Goal: Task Accomplishment & Management: Manage account settings

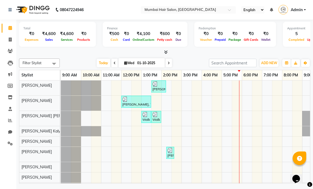
click at [249, 88] on div "[PERSON_NAME], TK01, 01:30 PM-02:15 PM, Director Haircut - [DEMOGRAPHIC_DATA] […" at bounding box center [202, 137] width 282 height 112
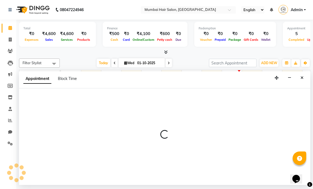
select select "66010"
select select "1080"
select select "tentative"
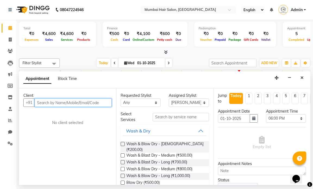
click at [69, 104] on input "text" at bounding box center [73, 102] width 77 height 8
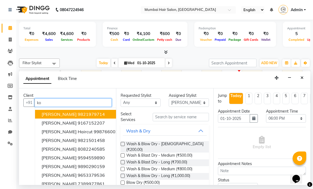
type input "k"
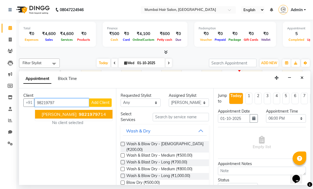
click at [88, 112] on span "98219797" at bounding box center [90, 114] width 22 height 5
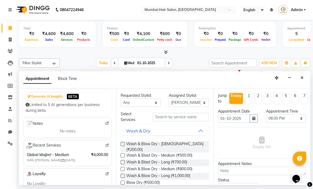
type input "9821979714"
click at [185, 116] on input "text" at bounding box center [181, 117] width 56 height 8
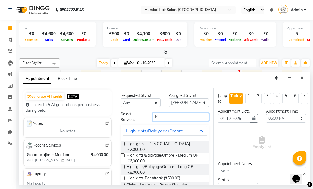
type input "h"
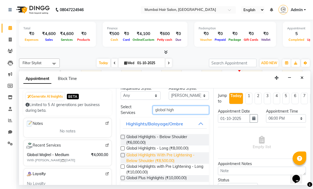
scroll to position [13, 0]
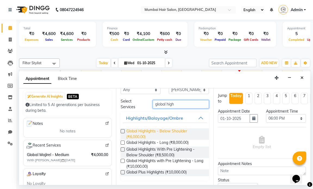
type input "global high"
click at [159, 132] on span "Global Highlights - Below Shoulder (₹6,000.00)" at bounding box center [165, 133] width 78 height 11
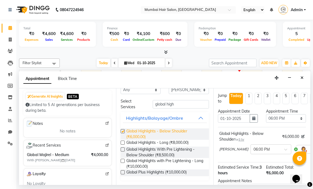
checkbox input "false"
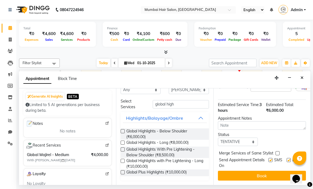
click at [269, 158] on label at bounding box center [271, 160] width 4 height 4
click at [269, 159] on input "checkbox" at bounding box center [271, 161] width 4 height 4
checkbox input "false"
click at [287, 158] on label at bounding box center [289, 160] width 4 height 4
click at [287, 159] on input "checkbox" at bounding box center [289, 161] width 4 height 4
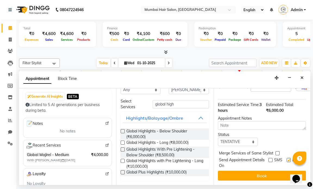
checkbox input "false"
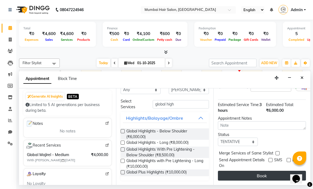
click at [287, 171] on button "Book" at bounding box center [262, 176] width 88 height 10
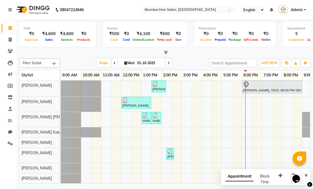
click at [227, 118] on div "[PERSON_NAME], TK01, 01:30 PM-02:15 PM, Director Haircut - [DEMOGRAPHIC_DATA] […" at bounding box center [202, 137] width 282 height 113
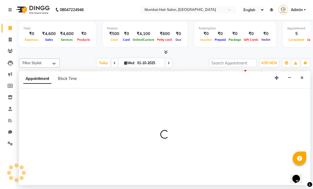
select select "66016"
select select "tentative"
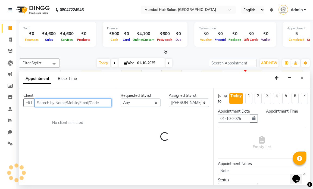
select select "1020"
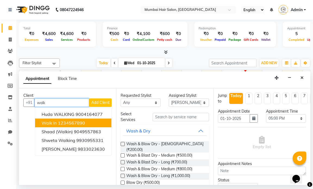
click at [90, 122] on button "Walk In 1234567890" at bounding box center [73, 123] width 76 height 9
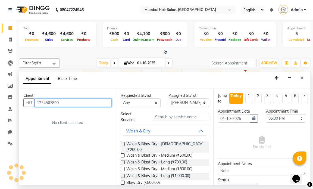
type input "1234567890"
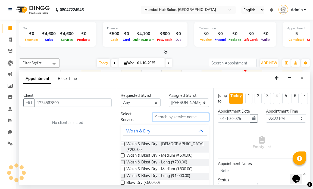
click at [159, 116] on input "text" at bounding box center [181, 117] width 56 height 8
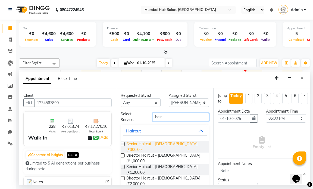
type input "hair"
click at [144, 144] on span "Senior Haircut - [DEMOGRAPHIC_DATA] (₹300.00)" at bounding box center [165, 146] width 78 height 11
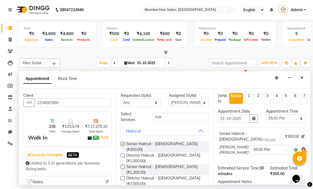
checkbox input "false"
drag, startPoint x: 164, startPoint y: 119, endPoint x: 149, endPoint y: 115, distance: 15.9
click at [149, 117] on div "hair" at bounding box center [181, 117] width 64 height 8
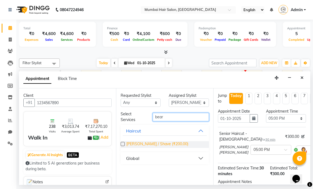
type input "bear"
click at [146, 144] on span "[PERSON_NAME] / Shave (₹200.00)" at bounding box center [157, 144] width 62 height 7
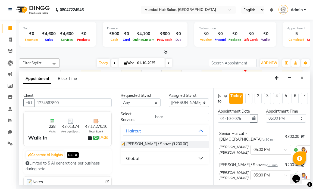
checkbox input "false"
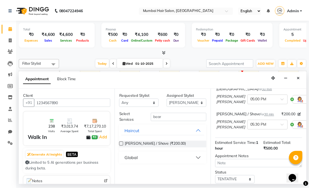
scroll to position [98, 0]
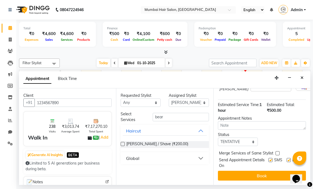
click at [287, 158] on label at bounding box center [289, 160] width 4 height 4
click at [287, 159] on input "checkbox" at bounding box center [289, 161] width 4 height 4
checkbox input "false"
click at [269, 158] on label at bounding box center [271, 160] width 4 height 4
click at [269, 159] on input "checkbox" at bounding box center [271, 161] width 4 height 4
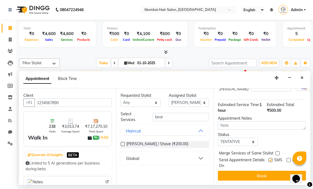
checkbox input "false"
click at [269, 164] on div at bounding box center [271, 163] width 4 height 10
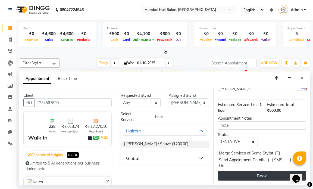
click at [267, 172] on button "Book" at bounding box center [262, 176] width 88 height 10
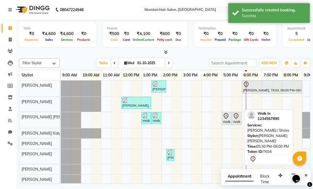
click at [233, 119] on div "Walk In, TK04, 05:30 PM-06:00 PM, [PERSON_NAME] / Shave" at bounding box center [237, 118] width 9 height 11
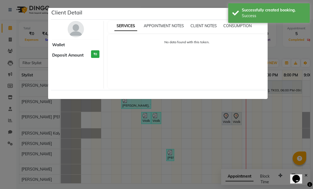
select select "7"
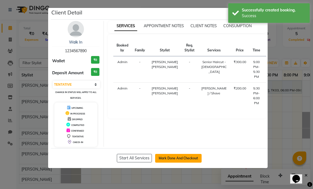
click at [186, 157] on button "Mark Done And Checkout" at bounding box center [178, 158] width 47 height 9
select select "service"
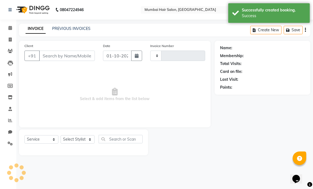
type input "1499"
select select "7487"
type input "1234567890"
select select "66016"
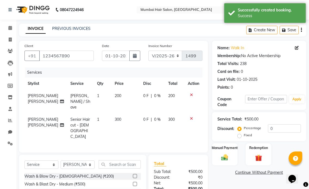
scroll to position [41, 0]
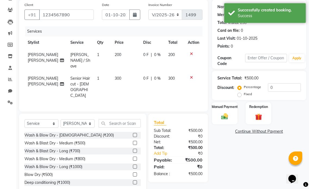
click at [119, 72] on td "300" at bounding box center [126, 86] width 28 height 29
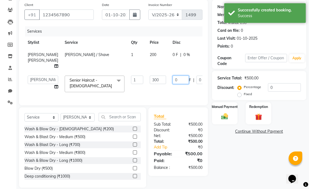
drag, startPoint x: 159, startPoint y: 85, endPoint x: 155, endPoint y: 85, distance: 4.4
click at [173, 84] on input "0" at bounding box center [181, 80] width 16 height 8
type input "100"
click at [154, 95] on div "Client [PHONE_NUMBER] Date [DATE] Invoice Number V/2025 V/[PHONE_NUMBER] Servic…" at bounding box center [113, 53] width 189 height 106
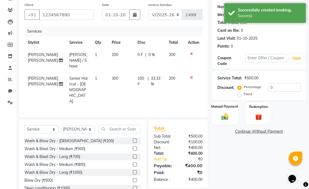
click at [224, 110] on div "Manual Payment" at bounding box center [225, 113] width 27 height 23
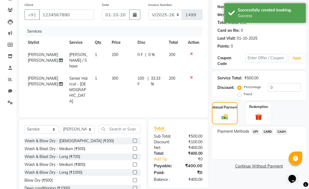
click at [256, 132] on span "UPI" at bounding box center [256, 132] width 8 height 6
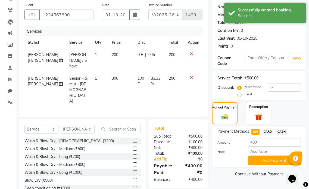
click at [278, 133] on span "CASH" at bounding box center [282, 132] width 12 height 6
click at [267, 158] on button "Add Payment" at bounding box center [274, 160] width 53 height 8
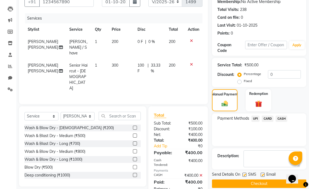
scroll to position [61, 0]
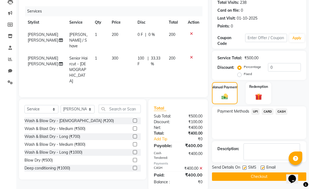
click at [262, 167] on label at bounding box center [263, 168] width 4 height 4
click at [262, 167] on input "checkbox" at bounding box center [263, 168] width 4 height 4
checkbox input "false"
click at [245, 167] on label at bounding box center [245, 168] width 4 height 4
click at [245, 167] on input "checkbox" at bounding box center [245, 168] width 4 height 4
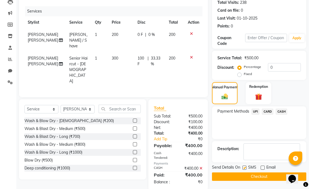
checkbox input "false"
click at [247, 175] on button "Checkout" at bounding box center [259, 176] width 94 height 8
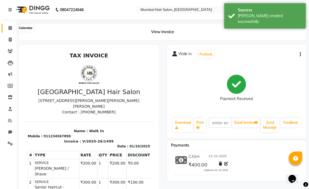
click at [11, 26] on icon at bounding box center [10, 28] width 4 height 4
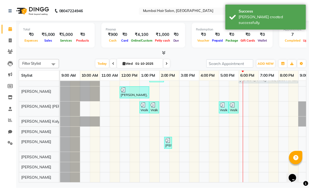
scroll to position [15, 0]
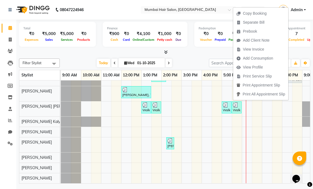
click at [208, 48] on div "Total ₹0 Expenses ₹5,000 Sales ₹5,000 Services ₹0 Products Finance ₹900 Cash ₹0…" at bounding box center [165, 35] width 292 height 27
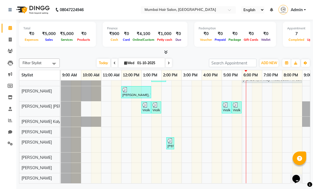
click at [233, 108] on div "Walk In, TK04, 05:30 PM-06:00 PM, [PERSON_NAME] / Shave" at bounding box center [237, 107] width 9 height 10
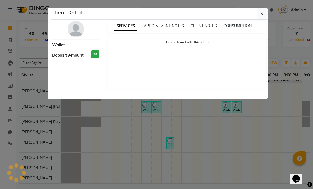
select select "3"
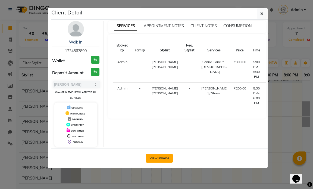
click at [156, 156] on button "View Invoice" at bounding box center [159, 158] width 27 height 9
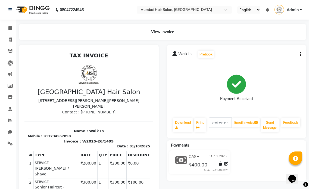
click at [301, 55] on div "Walk In Prebook Payment Received Download Print Email Invoice Send Message Feed…" at bounding box center [237, 92] width 140 height 94
click at [299, 53] on button "button" at bounding box center [299, 55] width 3 height 6
click at [276, 61] on div "Edit Invoice" at bounding box center [273, 61] width 37 height 7
select select "service"
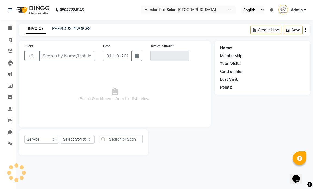
type input "1234567890"
type input "V/2025-26/1499"
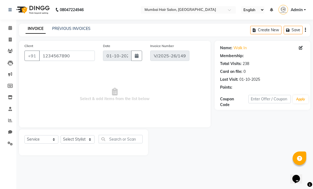
select select "select"
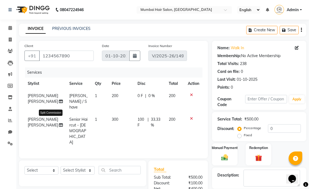
click at [59, 100] on icon at bounding box center [61, 102] width 4 height 4
select select "66016"
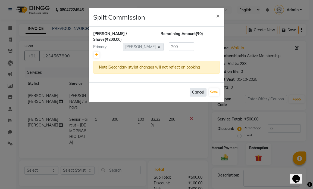
click at [196, 88] on button "Cancel" at bounding box center [198, 92] width 17 height 8
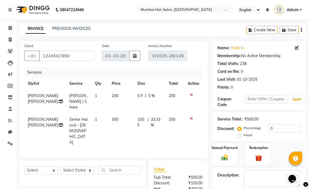
click at [190, 94] on icon at bounding box center [191, 95] width 3 height 4
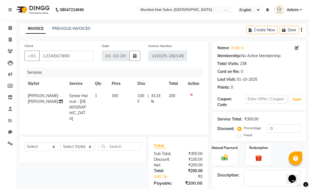
click at [190, 94] on icon at bounding box center [191, 95] width 3 height 4
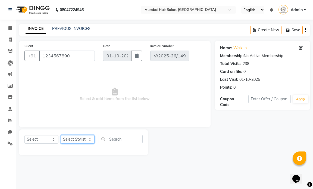
click at [73, 139] on select "Select Stylist [PERSON_NAME] [PERSON_NAME] [PERSON_NAME] [PERSON_NAME] [PERSON_…" at bounding box center [78, 139] width 34 height 8
select select "66010"
click at [61, 135] on select "Select Stylist [PERSON_NAME] [PERSON_NAME] [PERSON_NAME] [PERSON_NAME] [PERSON_…" at bounding box center [78, 139] width 34 height 8
click at [108, 136] on input "text" at bounding box center [121, 139] width 44 height 8
type input "hairc"
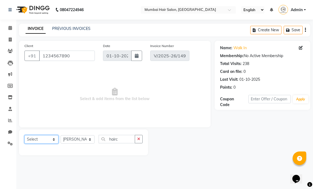
click at [46, 140] on select "Select Service Product Membership Package Voucher Prepaid Gift Card" at bounding box center [41, 139] width 34 height 8
select select "service"
click at [24, 135] on select "Select Service Product Membership Package Voucher Prepaid Gift Card" at bounding box center [41, 139] width 34 height 8
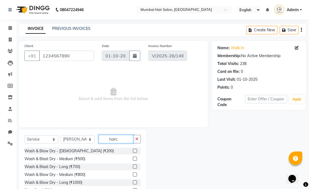
click at [121, 139] on input "hairc" at bounding box center [116, 139] width 35 height 8
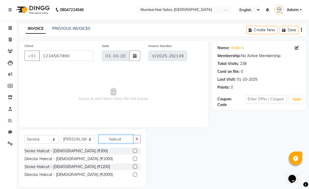
type input "haircut"
click at [136, 159] on label at bounding box center [135, 159] width 4 height 4
click at [136, 159] on input "checkbox" at bounding box center [135, 159] width 4 height 4
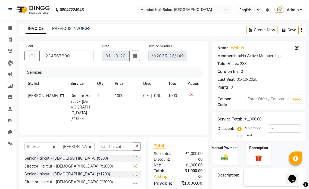
checkbox input "false"
click at [121, 101] on td "1000" at bounding box center [126, 107] width 28 height 35
select select "66010"
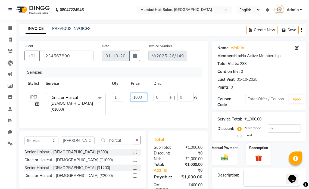
drag, startPoint x: 138, startPoint y: 98, endPoint x: 131, endPoint y: 98, distance: 7.1
click at [131, 98] on input "1000" at bounding box center [139, 97] width 16 height 8
type input "400"
click at [132, 107] on td "400" at bounding box center [139, 104] width 23 height 29
select select "66010"
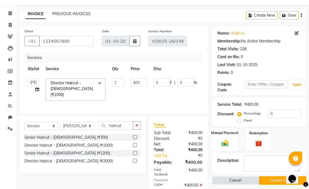
scroll to position [27, 0]
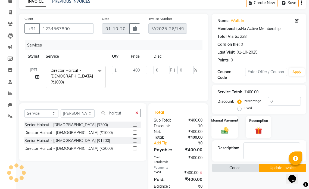
click at [230, 131] on img at bounding box center [224, 130] width 11 height 8
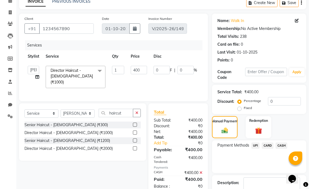
click at [274, 144] on div "CASH" at bounding box center [281, 146] width 14 height 7
click at [281, 146] on span "CASH" at bounding box center [282, 146] width 12 height 6
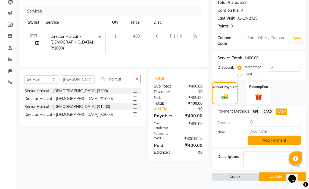
click at [268, 140] on button "Add Payment" at bounding box center [274, 140] width 53 height 8
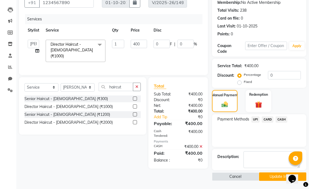
scroll to position [53, 0]
click at [273, 175] on button "Update Invoice" at bounding box center [282, 176] width 47 height 8
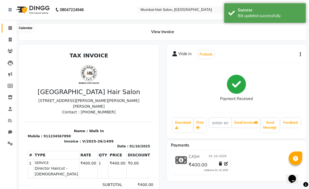
drag, startPoint x: 11, startPoint y: 26, endPoint x: 21, endPoint y: 30, distance: 10.9
click at [11, 26] on span at bounding box center [10, 28] width 10 height 6
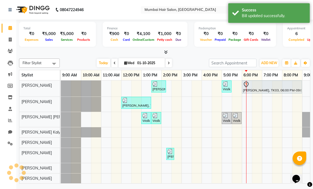
scroll to position [0, 32]
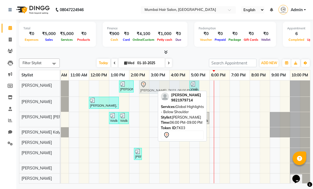
drag, startPoint x: 226, startPoint y: 88, endPoint x: 152, endPoint y: 87, distance: 74.3
click at [29, 87] on div "[PERSON_NAME], TK01, 01:30 PM-02:15 PM, Director Haircut - [DEMOGRAPHIC_DATA] W…" at bounding box center [29, 89] width 0 height 16
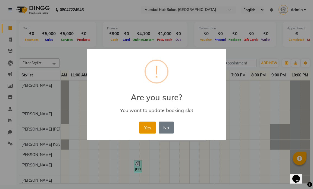
click at [151, 125] on button "Yes" at bounding box center [147, 128] width 17 height 12
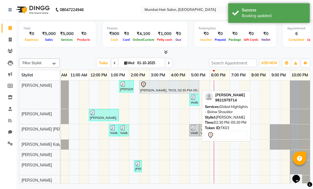
click at [148, 91] on div "[PERSON_NAME], TK03, 02:30 PM-05:30 PM, Global Highlights - Below Shoulder" at bounding box center [169, 86] width 59 height 11
click at [155, 88] on div "[PERSON_NAME], TK03, 02:30 PM-05:30 PM, Global Highlights - Below Shoulder" at bounding box center [169, 86] width 59 height 11
select select "7"
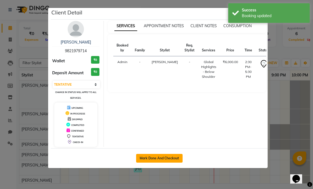
click at [151, 155] on button "Mark Done And Checkout" at bounding box center [159, 158] width 47 height 9
select select "service"
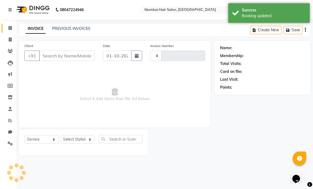
type input "1500"
select select "7487"
type input "9821979714"
select select "66010"
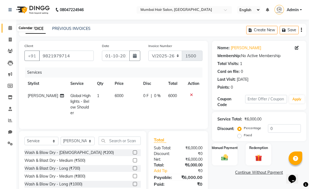
click at [10, 28] on icon at bounding box center [10, 28] width 4 height 4
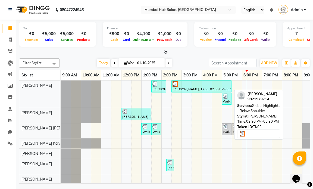
click at [192, 87] on div "[PERSON_NAME], TK03, 02:30 PM-05:30 PM, Global Highlights - Below Shoulder" at bounding box center [201, 86] width 59 height 10
select select "3"
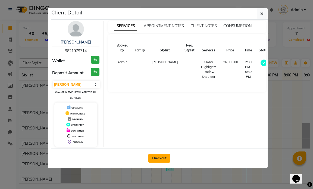
click at [162, 156] on button "Checkout" at bounding box center [160, 158] width 22 height 9
select select "7487"
select select "service"
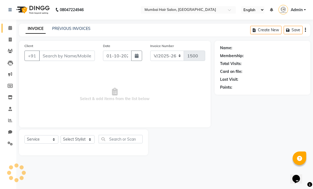
type input "9821979714"
select select "66010"
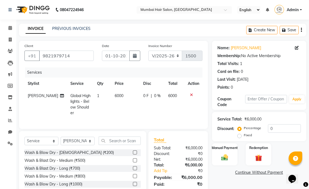
click at [112, 102] on td "6000" at bounding box center [126, 104] width 28 height 29
select select "66010"
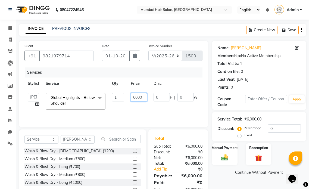
click at [133, 97] on input "6000" at bounding box center [139, 97] width 16 height 8
type input "7000"
click at [139, 110] on tr "[PERSON_NAME] [PERSON_NAME] [PERSON_NAME] [PERSON_NAME] Firdous [PERSON_NAME] M…" at bounding box center [129, 101] width 210 height 23
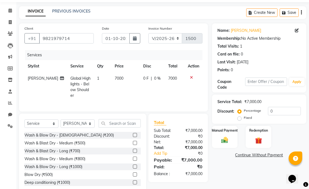
scroll to position [27, 0]
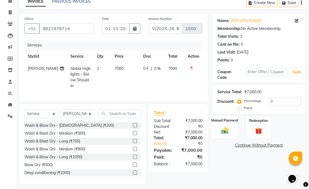
click at [220, 134] on img at bounding box center [224, 130] width 11 height 8
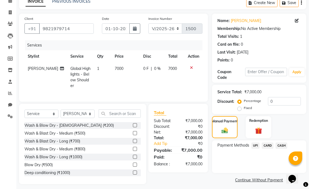
click at [255, 146] on span "UPI" at bounding box center [256, 146] width 8 height 6
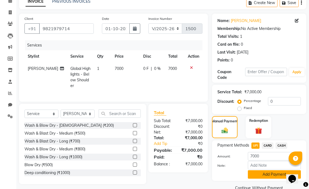
click at [268, 174] on button "Add Payment" at bounding box center [274, 174] width 53 height 8
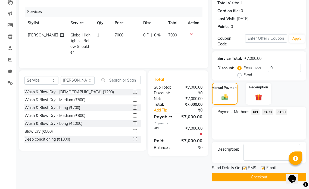
scroll to position [61, 0]
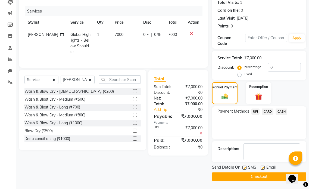
click at [263, 169] on label at bounding box center [263, 168] width 4 height 4
click at [263, 169] on input "checkbox" at bounding box center [263, 168] width 4 height 4
checkbox input "false"
click at [245, 167] on label at bounding box center [245, 168] width 4 height 4
click at [245, 167] on input "checkbox" at bounding box center [245, 168] width 4 height 4
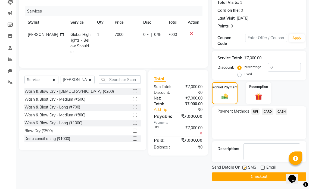
checkbox input "false"
click at [250, 174] on button "Checkout" at bounding box center [259, 176] width 94 height 8
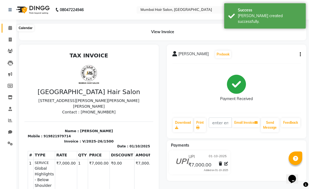
click at [10, 27] on icon at bounding box center [10, 28] width 4 height 4
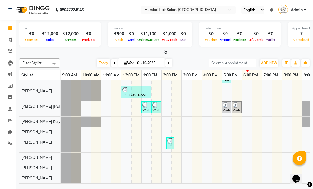
scroll to position [26, 0]
click at [185, 90] on div "[PERSON_NAME], TK01, 01:30 PM-02:15 PM, Director Haircut - [DEMOGRAPHIC_DATA] […" at bounding box center [202, 121] width 282 height 125
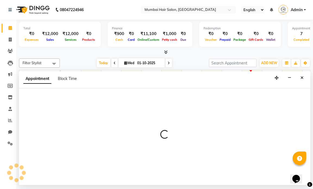
select select "66012"
select select "900"
select select "tentative"
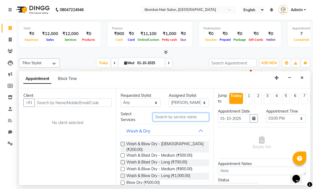
click at [161, 113] on input "text" at bounding box center [181, 117] width 56 height 8
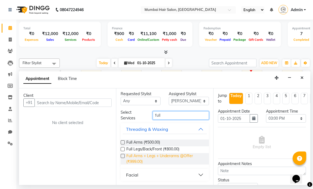
scroll to position [2, 0]
drag, startPoint x: 166, startPoint y: 118, endPoint x: 149, endPoint y: 116, distance: 16.6
click at [149, 116] on div "full" at bounding box center [181, 115] width 64 height 8
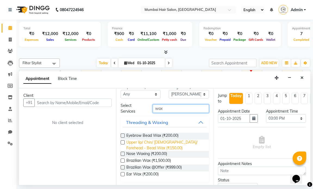
scroll to position [10, 0]
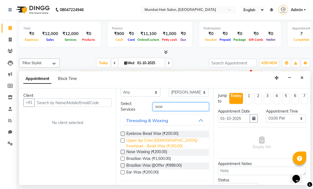
type input "wax"
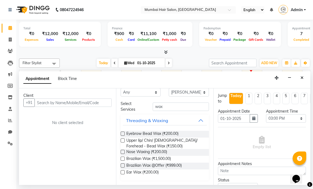
drag, startPoint x: 168, startPoint y: 148, endPoint x: 170, endPoint y: 149, distance: 3.0
click at [170, 149] on div "Eyebrow Bead Wax (₹200.00) Upper lip/ Chin/ [DEMOGRAPHIC_DATA]/ Forehead - Bead…" at bounding box center [165, 153] width 88 height 54
click at [156, 118] on div "Threading & Waxing" at bounding box center [147, 120] width 42 height 7
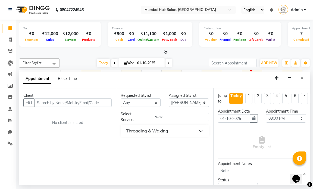
scroll to position [0, 0]
click at [177, 129] on button "Threading & Waxing" at bounding box center [165, 131] width 84 height 10
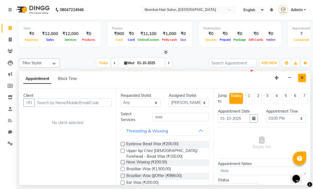
click at [299, 78] on button "Close" at bounding box center [302, 78] width 8 height 8
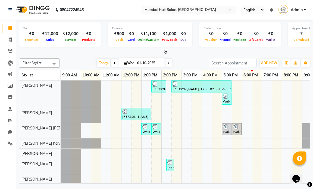
click at [158, 59] on input "01-10-2025" at bounding box center [149, 63] width 27 height 8
select select "10"
select select "2025"
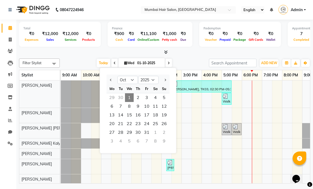
click at [129, 98] on span "1" at bounding box center [129, 97] width 9 height 9
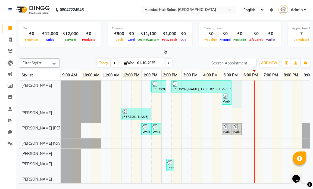
click at [233, 95] on div "[PERSON_NAME], TK01, 01:30 PM-02:15 PM, Director Haircut - [DEMOGRAPHIC_DATA] […" at bounding box center [202, 143] width 282 height 125
select select "66010"
select select "tentative"
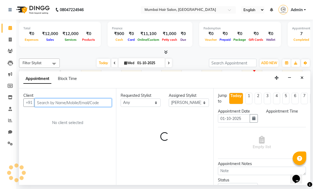
select select "1050"
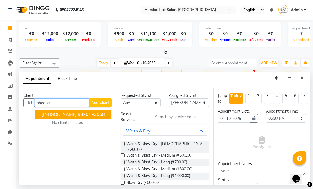
click at [83, 113] on ngb-highlight "9820193068" at bounding box center [91, 114] width 27 height 5
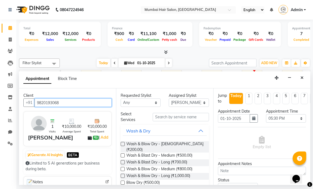
type input "9820193068"
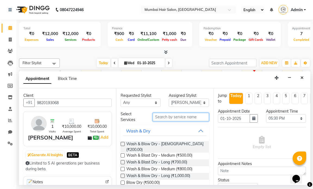
click at [168, 119] on input "text" at bounding box center [181, 117] width 56 height 8
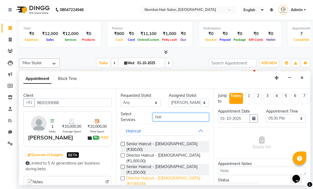
type input "hair"
click at [171, 175] on span "Director Haircut - [DEMOGRAPHIC_DATA] (₹2,000.00)" at bounding box center [165, 180] width 78 height 11
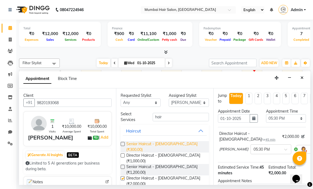
checkbox input "false"
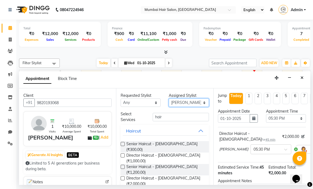
click at [180, 105] on select "Select [PERSON_NAME] [PERSON_NAME] [PERSON_NAME] [PERSON_NAME] Mohd [PERSON_NAM…" at bounding box center [189, 102] width 40 height 8
select select "66019"
click at [169, 98] on select "Select [PERSON_NAME] [PERSON_NAME] [PERSON_NAME] [PERSON_NAME] Mohd [PERSON_NAM…" at bounding box center [189, 102] width 40 height 8
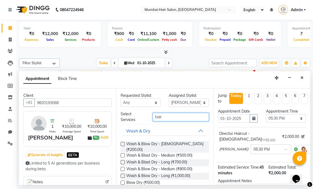
drag, startPoint x: 170, startPoint y: 118, endPoint x: 141, endPoint y: 111, distance: 29.2
click at [141, 111] on div "Select Services hair" at bounding box center [165, 116] width 96 height 11
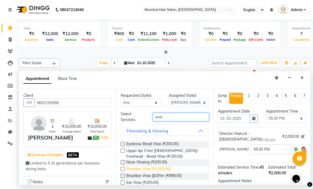
scroll to position [10, 0]
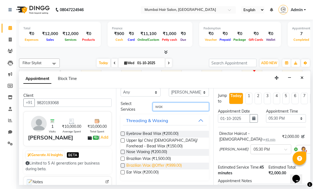
type input "wax"
click at [168, 166] on span "Brazilian Wax @Offer (₹999.00)" at bounding box center [153, 166] width 55 height 7
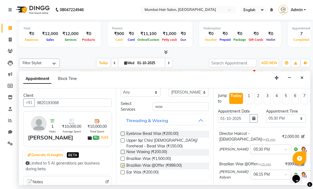
checkbox input "false"
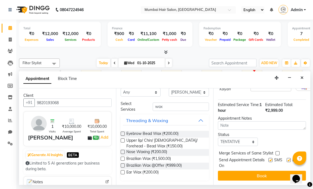
scroll to position [93, 0]
click at [287, 158] on label at bounding box center [289, 160] width 4 height 4
click at [287, 159] on input "checkbox" at bounding box center [289, 161] width 4 height 4
checkbox input "false"
click at [269, 158] on label at bounding box center [271, 160] width 4 height 4
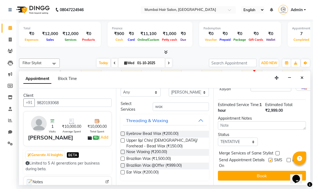
click at [269, 159] on input "checkbox" at bounding box center [271, 161] width 4 height 4
checkbox input "false"
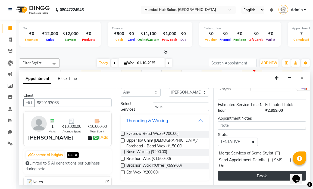
click at [265, 171] on button "Book" at bounding box center [262, 176] width 88 height 10
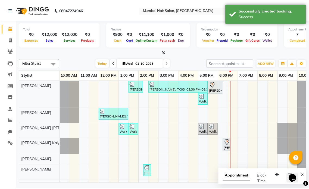
scroll to position [0, 21]
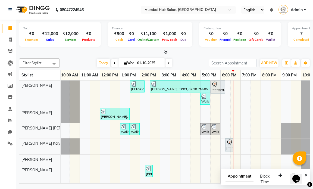
click at [220, 85] on div at bounding box center [218, 84] width 13 height 7
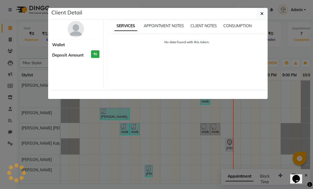
select select "7"
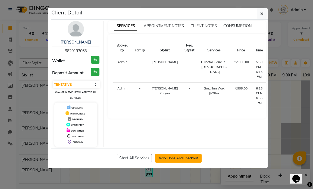
click at [170, 155] on button "Mark Done And Checkout" at bounding box center [178, 158] width 47 height 9
select select "service"
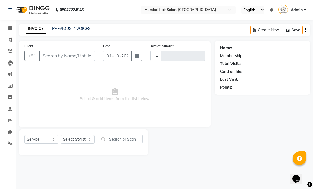
type input "1501"
select select "7487"
type input "9820193068"
select select "66019"
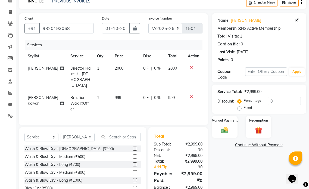
scroll to position [47, 0]
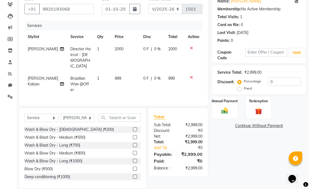
click at [131, 73] on td "999" at bounding box center [126, 84] width 28 height 24
select select "66019"
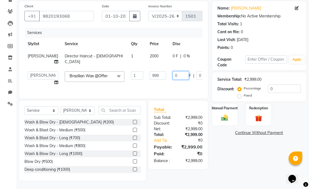
drag, startPoint x: 163, startPoint y: 72, endPoint x: 153, endPoint y: 72, distance: 9.6
click at [169, 72] on td "0 F | 0 %" at bounding box center [194, 78] width 50 height 21
type input "249"
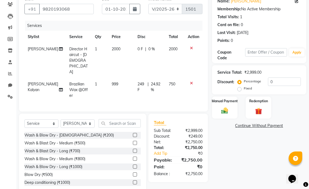
click at [165, 88] on div "Services Stylist Service Qty Price Disc Total Action [PERSON_NAME] Director Hai…" at bounding box center [113, 63] width 178 height 85
click at [231, 110] on div "Manual Payment" at bounding box center [225, 107] width 27 height 23
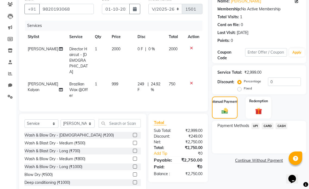
click at [284, 129] on span "CASH" at bounding box center [282, 126] width 12 height 6
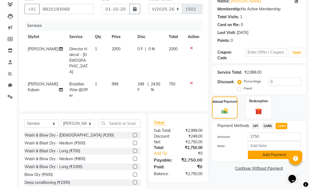
click at [275, 154] on button "Add Payment" at bounding box center [274, 155] width 53 height 8
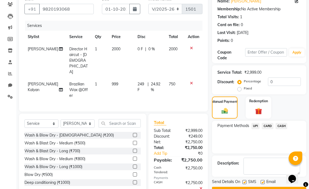
scroll to position [63, 0]
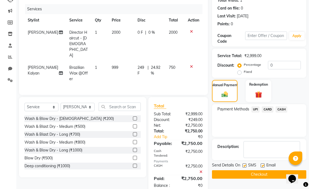
click at [264, 165] on label at bounding box center [263, 165] width 4 height 4
click at [264, 165] on input "checkbox" at bounding box center [263, 166] width 4 height 4
checkbox input "false"
click at [245, 165] on label at bounding box center [245, 165] width 4 height 4
click at [245, 165] on input "checkbox" at bounding box center [245, 166] width 4 height 4
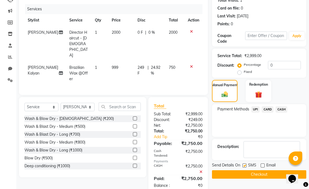
checkbox input "false"
click at [258, 175] on button "Checkout" at bounding box center [259, 174] width 94 height 8
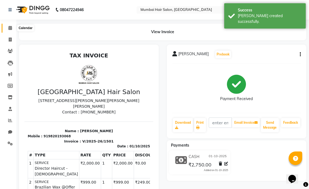
drag, startPoint x: 10, startPoint y: 27, endPoint x: 16, endPoint y: 33, distance: 8.3
click at [10, 27] on icon at bounding box center [10, 28] width 4 height 4
